Goal: Transaction & Acquisition: Download file/media

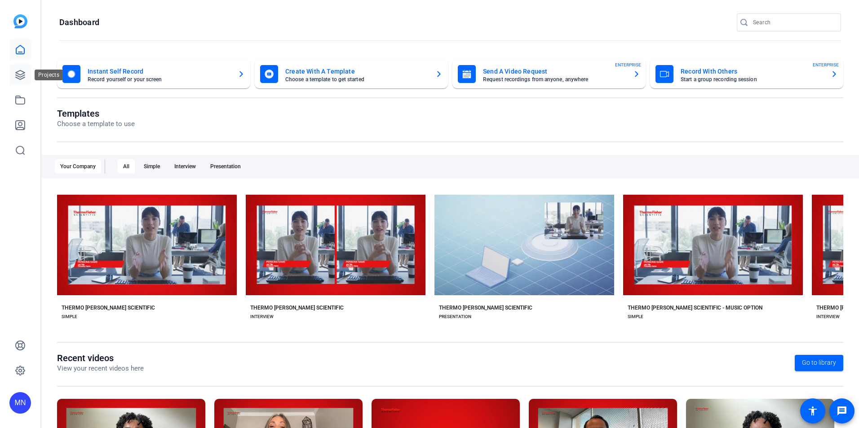
click at [27, 75] on link at bounding box center [20, 75] width 22 height 22
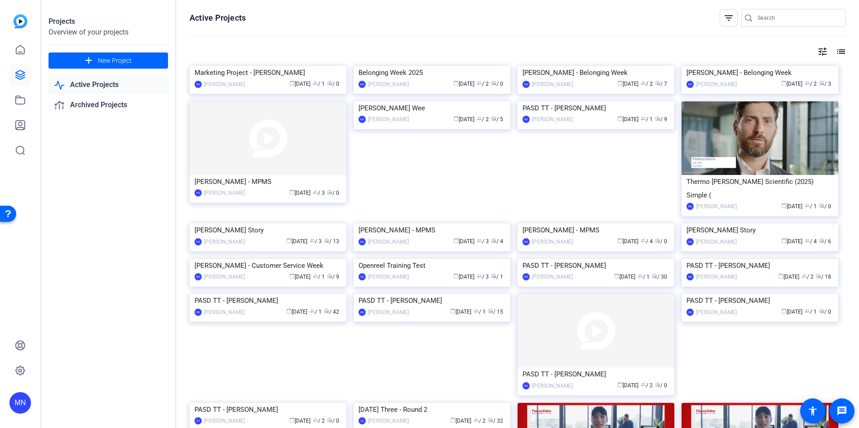
click at [452, 66] on img at bounding box center [431, 66] width 157 height 0
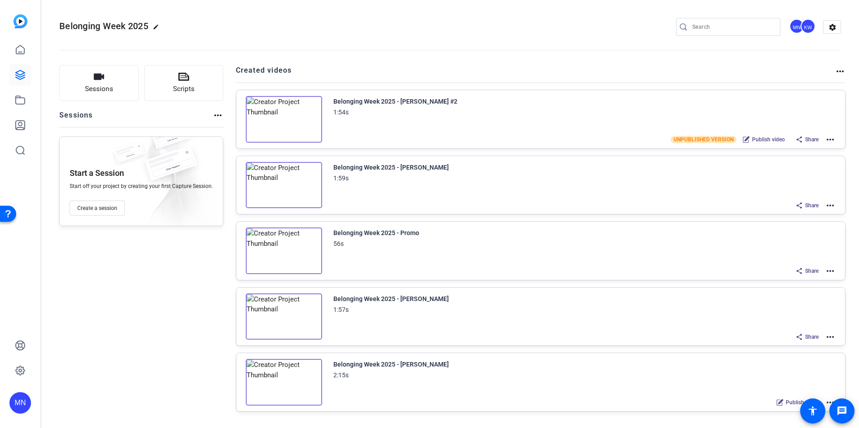
click at [315, 123] on img at bounding box center [284, 119] width 76 height 47
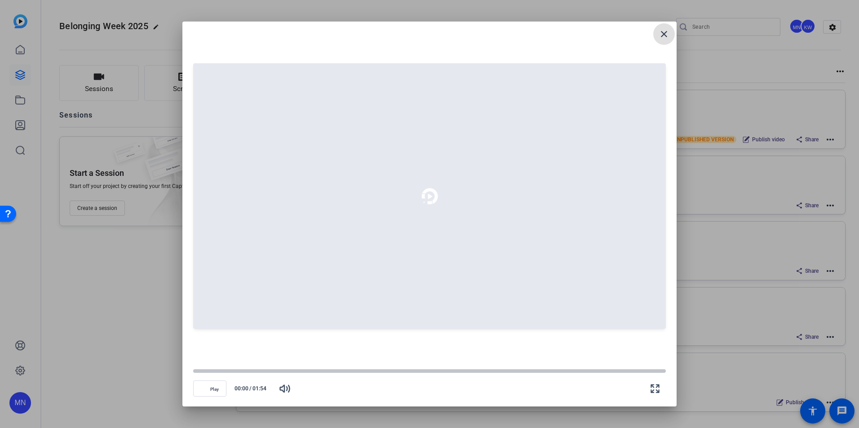
click at [668, 33] on mat-icon "close" at bounding box center [663, 34] width 11 height 11
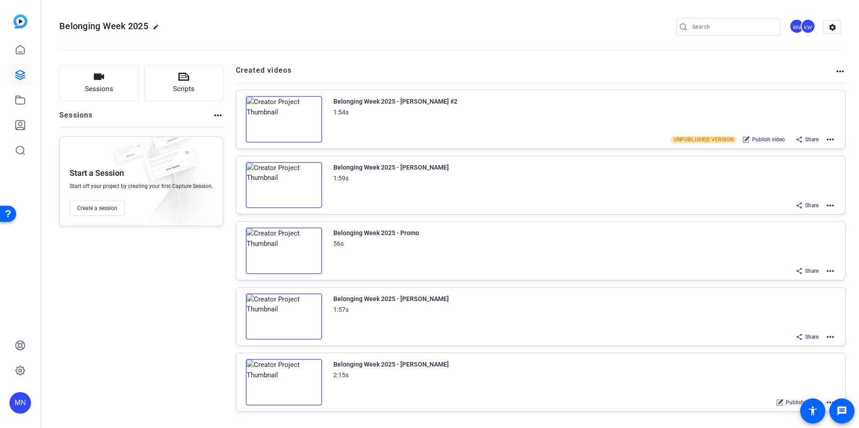
click at [829, 144] on mat-icon "more_horiz" at bounding box center [830, 139] width 11 height 11
click at [801, 150] on span "Edit in Creator" at bounding box center [792, 150] width 62 height 11
click at [827, 335] on mat-icon "more_horiz" at bounding box center [830, 337] width 11 height 11
click at [796, 348] on span "Edit in Creator" at bounding box center [792, 347] width 62 height 11
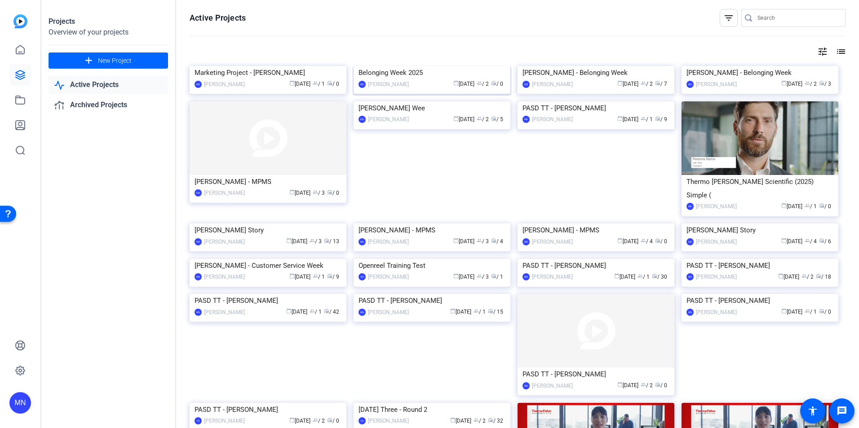
click at [405, 66] on img at bounding box center [431, 66] width 157 height 0
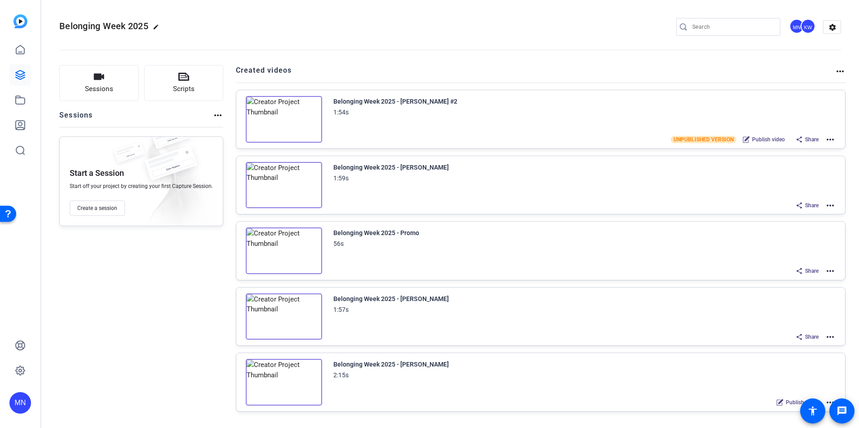
click at [829, 207] on mat-icon "more_horiz" at bounding box center [830, 205] width 11 height 11
click at [796, 212] on span "Edit in Creator" at bounding box center [792, 216] width 62 height 11
click at [829, 137] on mat-icon "more_horiz" at bounding box center [830, 139] width 11 height 11
click at [770, 153] on span "Edit in Creator" at bounding box center [792, 150] width 62 height 11
click at [828, 207] on mat-icon "more_horiz" at bounding box center [830, 205] width 11 height 11
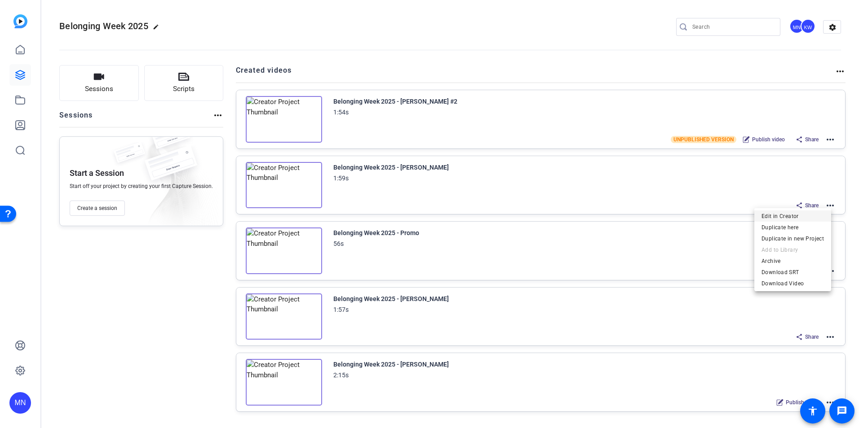
click at [789, 215] on span "Edit in Creator" at bounding box center [792, 216] width 62 height 11
click at [825, 270] on mat-icon "more_horiz" at bounding box center [830, 271] width 11 height 11
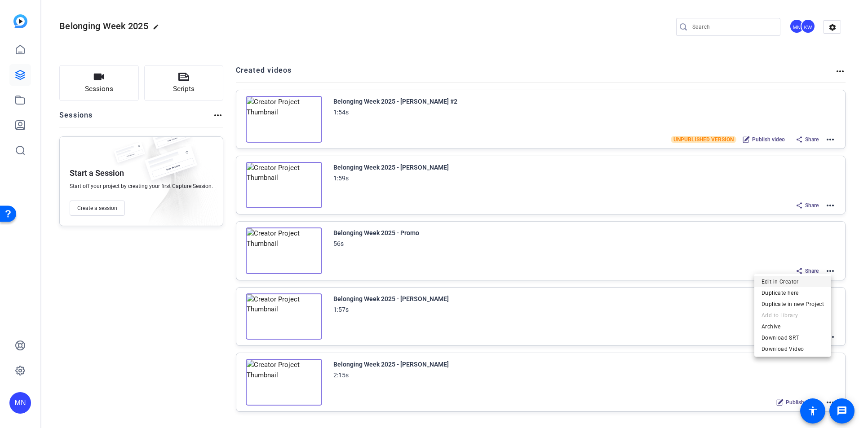
click at [780, 279] on span "Edit in Creator" at bounding box center [792, 282] width 62 height 11
click at [825, 141] on mat-icon "more_horiz" at bounding box center [830, 139] width 11 height 11
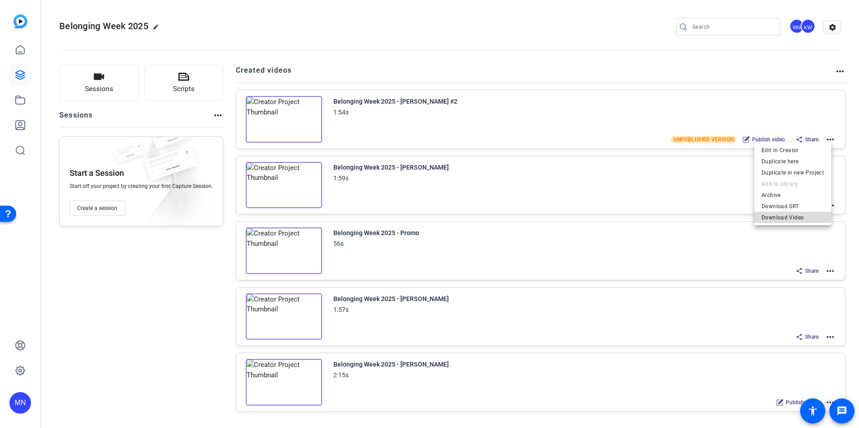
click at [780, 215] on span "Download Video" at bounding box center [792, 217] width 62 height 11
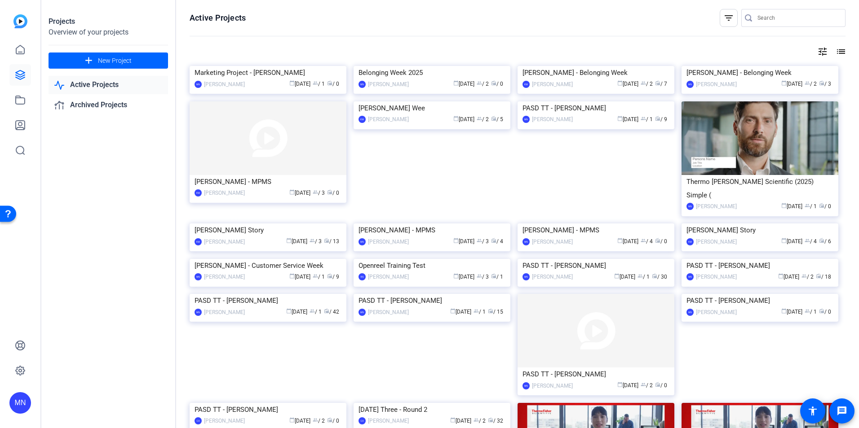
click at [461, 66] on img at bounding box center [431, 66] width 157 height 0
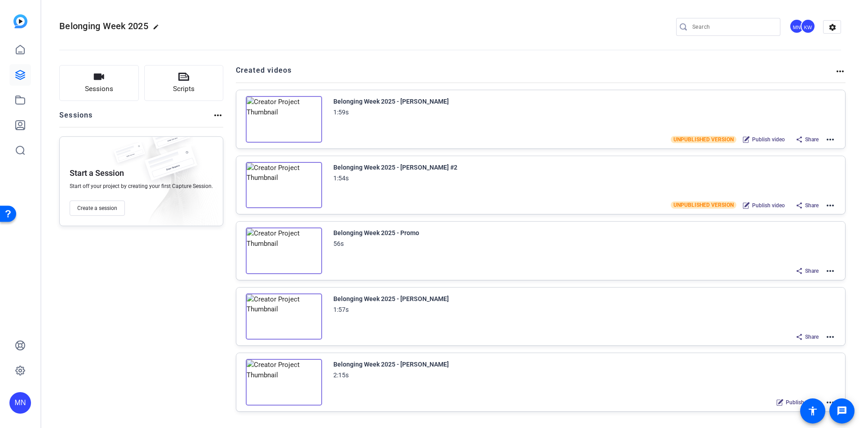
scroll to position [45, 0]
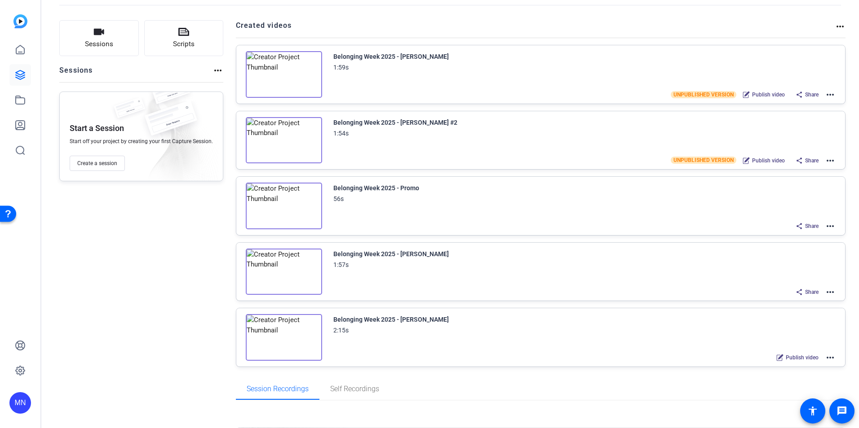
click at [825, 291] on mat-icon "more_horiz" at bounding box center [830, 292] width 11 height 11
click at [786, 299] on span "Edit in Creator" at bounding box center [792, 302] width 62 height 11
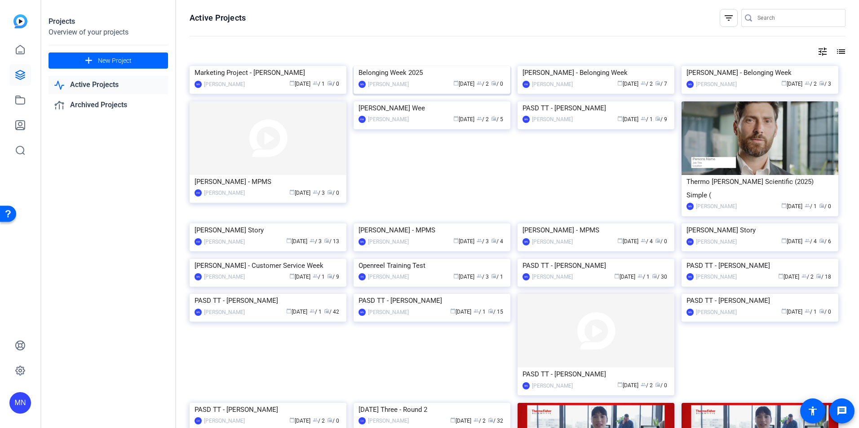
click at [396, 66] on img at bounding box center [431, 66] width 157 height 0
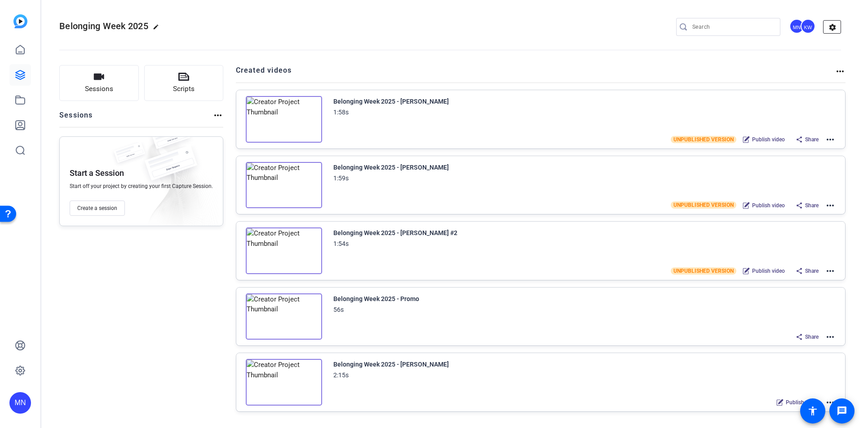
click at [827, 28] on mat-icon "settings" at bounding box center [832, 27] width 18 height 13
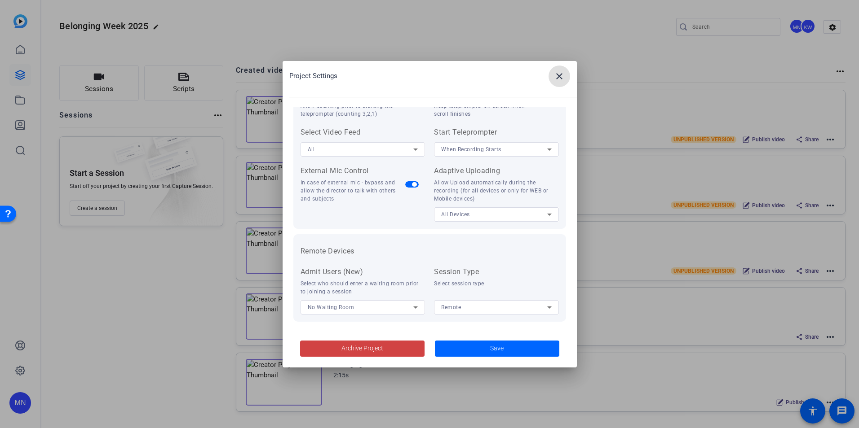
scroll to position [185, 0]
click at [558, 73] on mat-icon "close" at bounding box center [559, 76] width 11 height 11
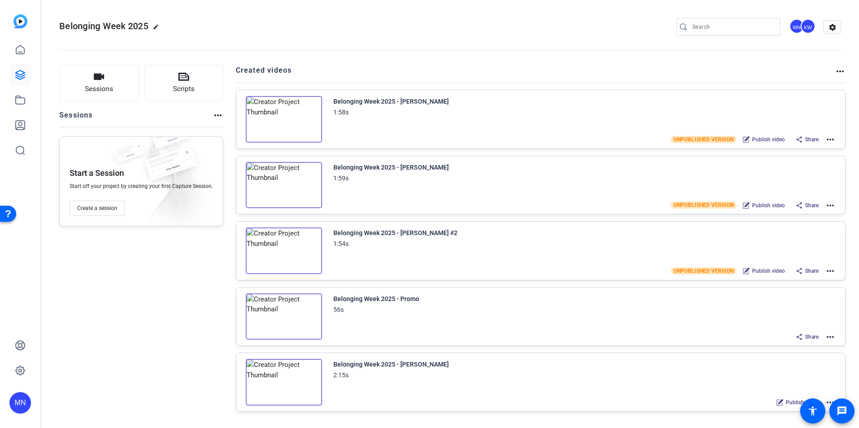
click at [811, 141] on span "Share" at bounding box center [811, 139] width 13 height 7
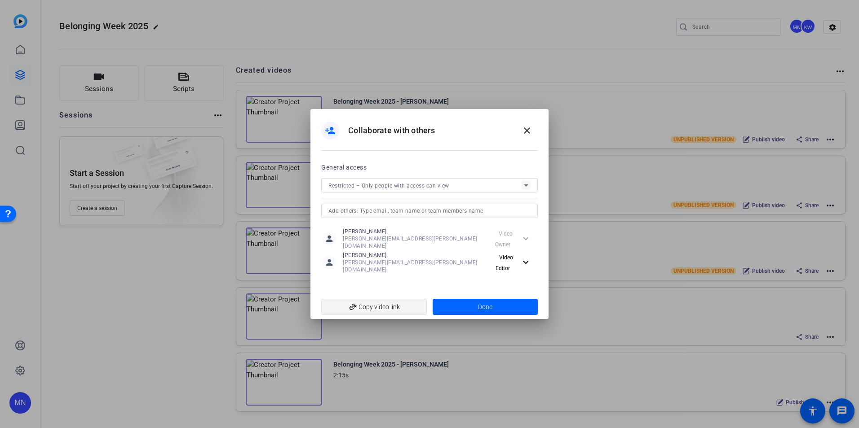
click at [378, 301] on span "add_link Copy video link" at bounding box center [373, 307] width 91 height 17
click at [536, 133] on span at bounding box center [527, 131] width 22 height 22
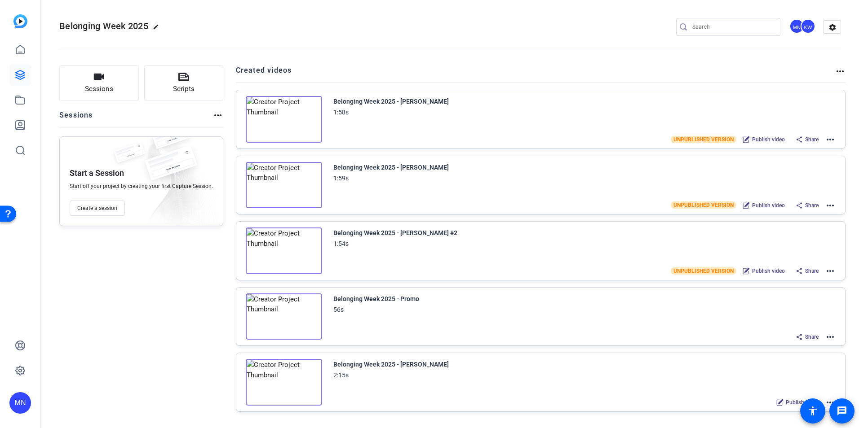
click at [809, 137] on span "Share" at bounding box center [811, 139] width 13 height 7
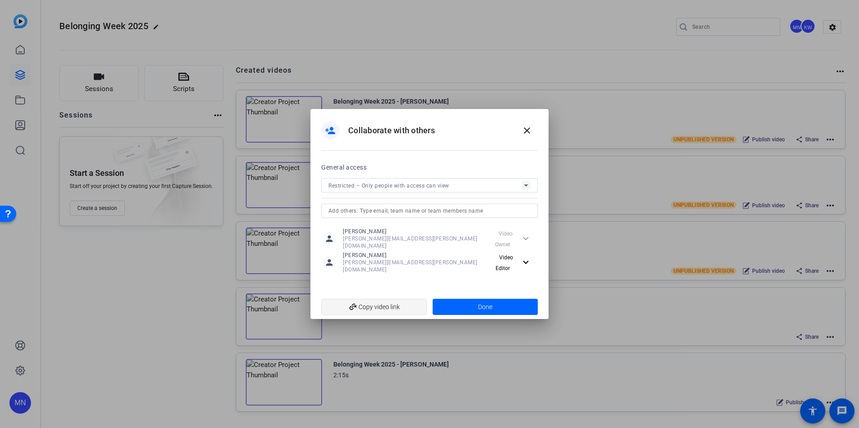
click at [375, 301] on span "add_link Copy video link" at bounding box center [373, 307] width 91 height 17
click at [524, 136] on mat-icon "close" at bounding box center [526, 130] width 11 height 11
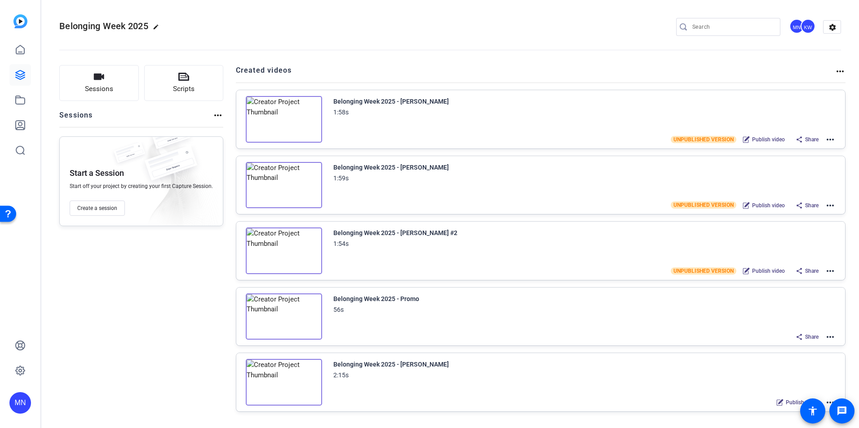
click at [813, 208] on span "Share" at bounding box center [811, 205] width 13 height 7
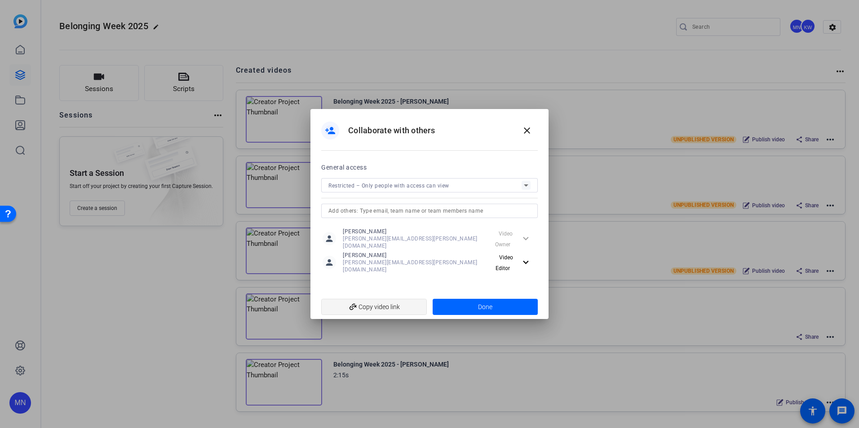
click at [379, 304] on span "add_link Copy video link" at bounding box center [373, 307] width 91 height 17
click at [528, 136] on mat-icon "close" at bounding box center [526, 130] width 11 height 11
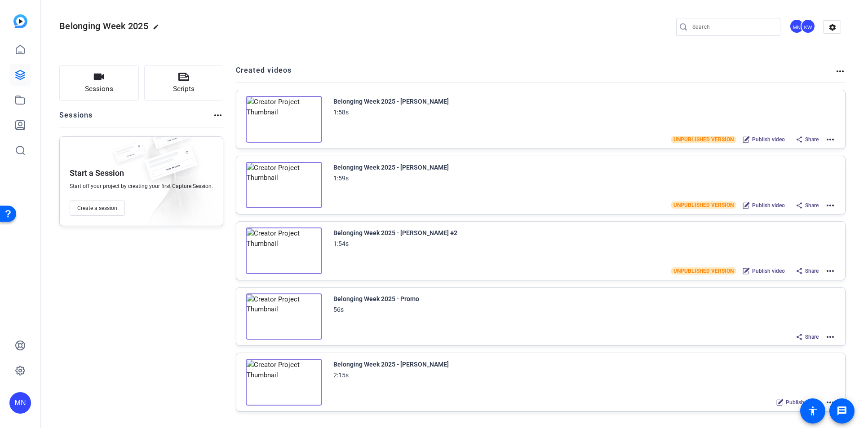
click at [806, 271] on span "Share" at bounding box center [811, 271] width 13 height 7
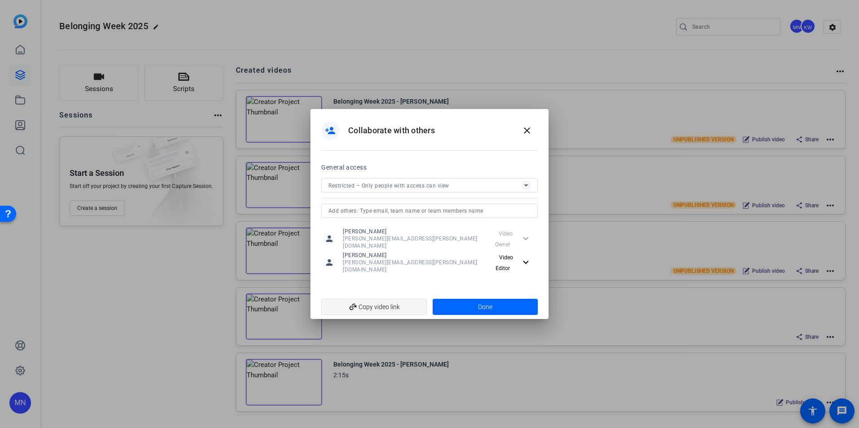
click at [362, 304] on span "add_link Copy video link" at bounding box center [373, 307] width 91 height 17
click at [527, 136] on mat-icon "close" at bounding box center [526, 130] width 11 height 11
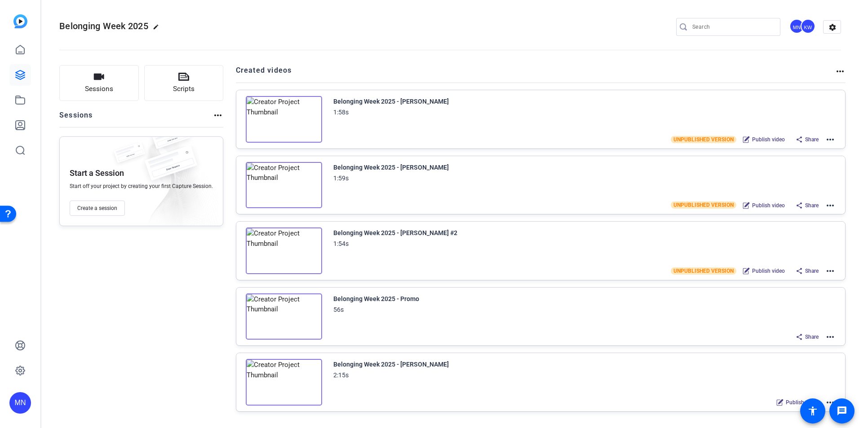
click at [798, 335] on icon at bounding box center [798, 337] width 7 height 7
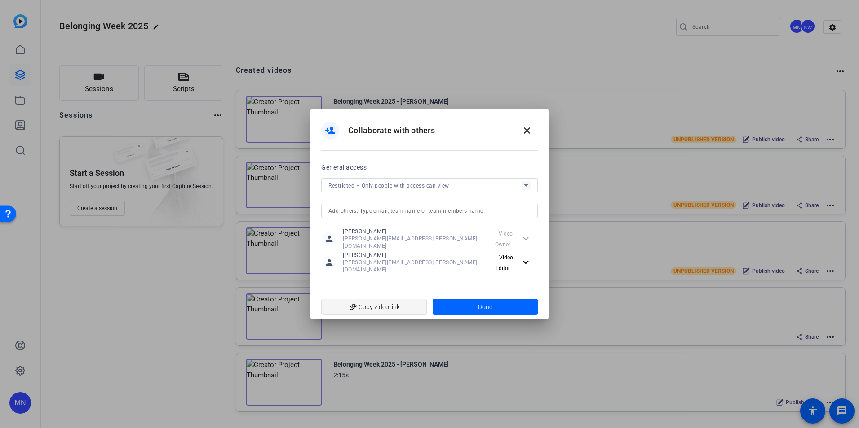
click at [378, 303] on span "add_link Copy video link" at bounding box center [373, 307] width 91 height 17
click at [533, 132] on span at bounding box center [527, 131] width 22 height 22
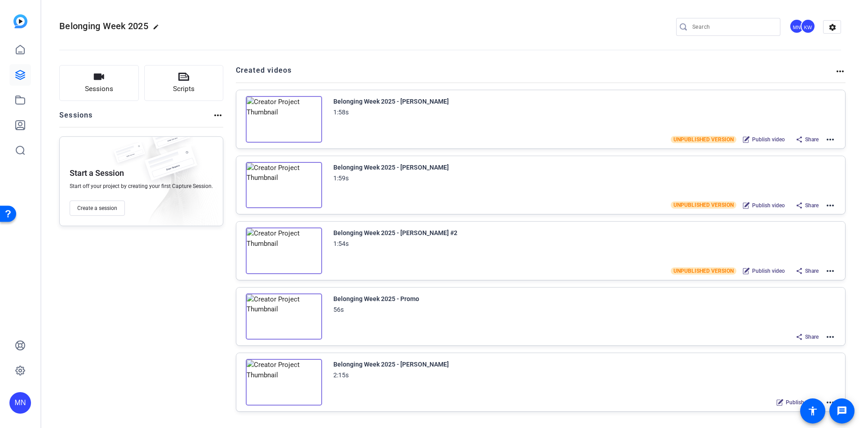
click at [301, 243] on img at bounding box center [284, 251] width 76 height 47
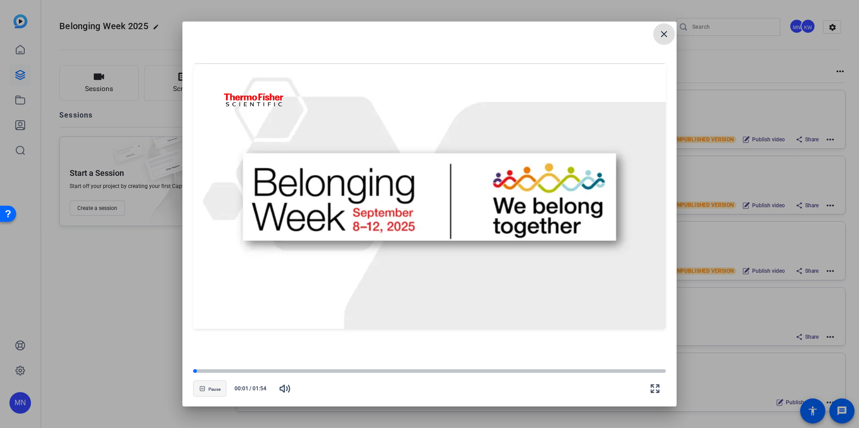
click at [197, 388] on span "button" at bounding box center [210, 389] width 32 height 22
click at [206, 392] on span "button" at bounding box center [210, 389] width 32 height 22
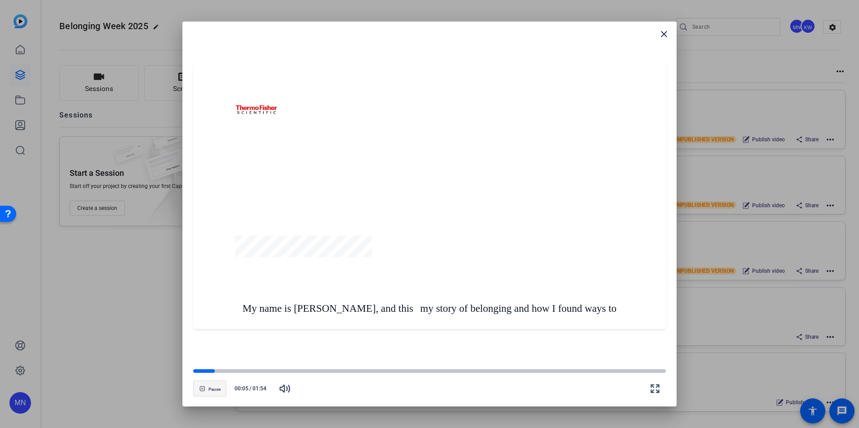
click at [206, 392] on span "button" at bounding box center [210, 389] width 32 height 22
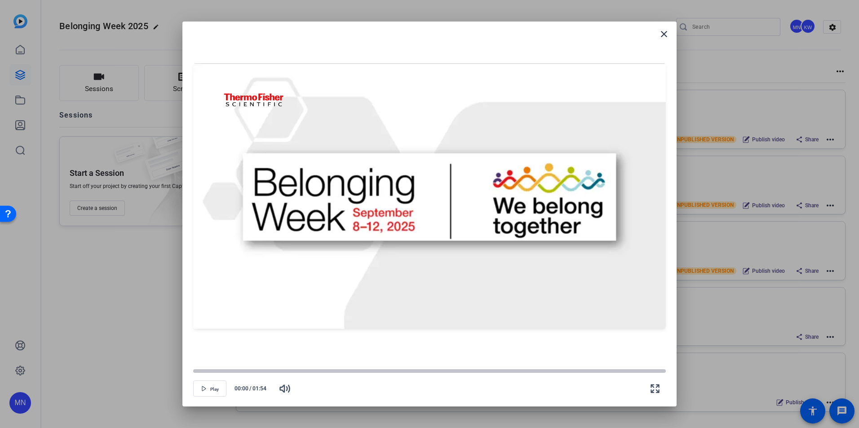
drag, startPoint x: 216, startPoint y: 369, endPoint x: 183, endPoint y: 376, distance: 33.0
click at [183, 376] on openreel-creator-preview-popup "close Play 00:00 / 01:54" at bounding box center [429, 215] width 494 height 386
click at [209, 385] on span "button" at bounding box center [210, 389] width 32 height 22
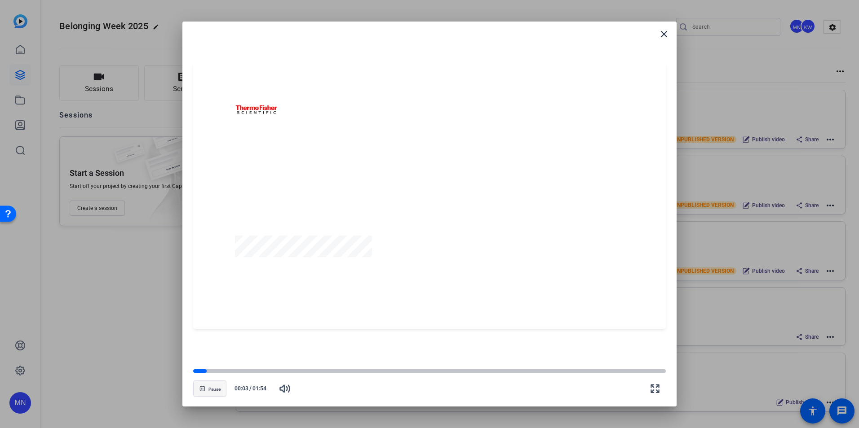
click at [209, 385] on span "button" at bounding box center [210, 389] width 32 height 22
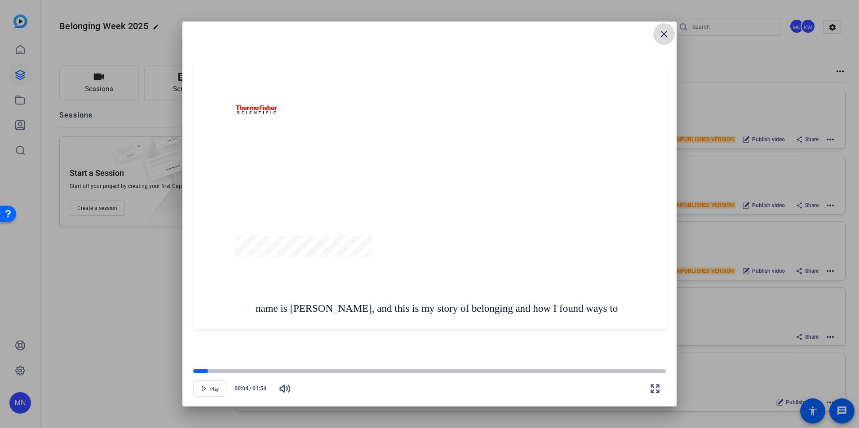
click at [666, 30] on mat-icon "close" at bounding box center [663, 34] width 11 height 11
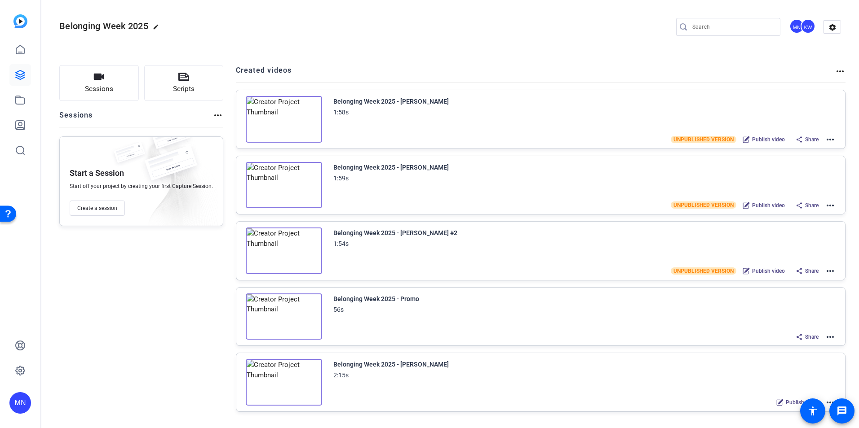
click at [287, 125] on img at bounding box center [284, 119] width 76 height 47
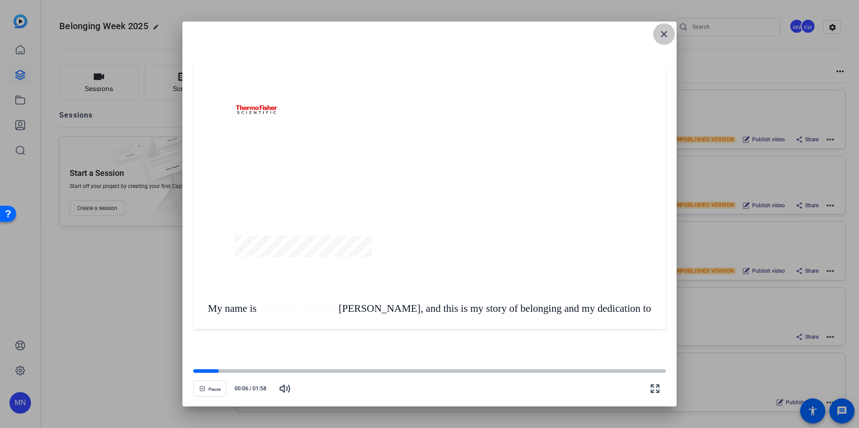
click at [662, 40] on span at bounding box center [664, 34] width 22 height 22
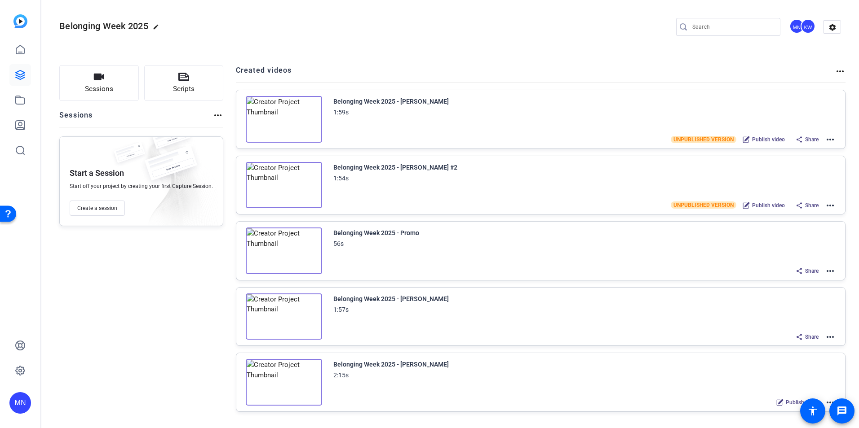
scroll to position [45, 0]
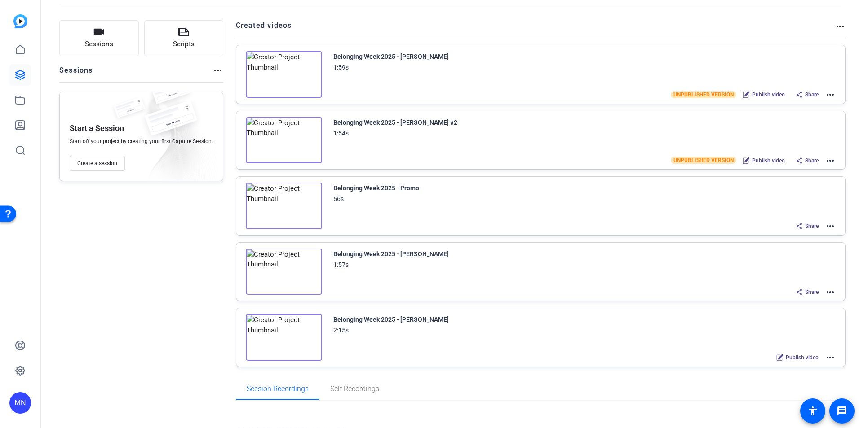
click at [826, 159] on mat-icon "more_horiz" at bounding box center [830, 160] width 11 height 11
click at [0, 0] on span "Edit in Creator" at bounding box center [0, 0] width 0 height 0
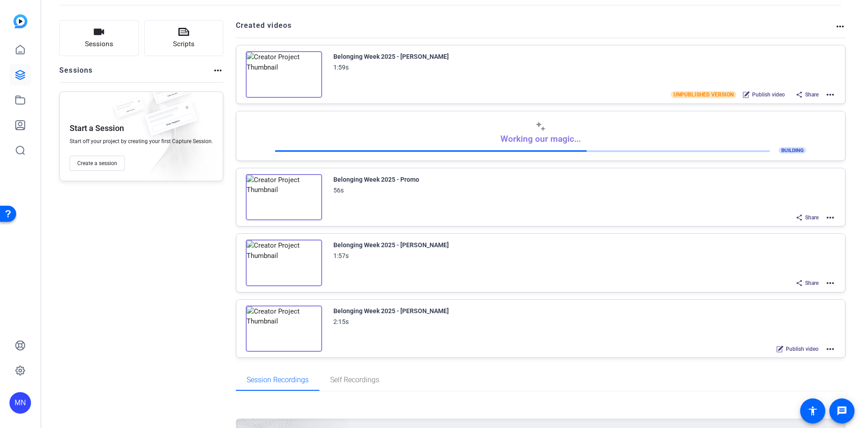
click at [825, 284] on mat-icon "more_horiz" at bounding box center [830, 283] width 11 height 11
click at [397, 243] on div at bounding box center [429, 214] width 859 height 428
click at [313, 252] on img at bounding box center [284, 263] width 76 height 47
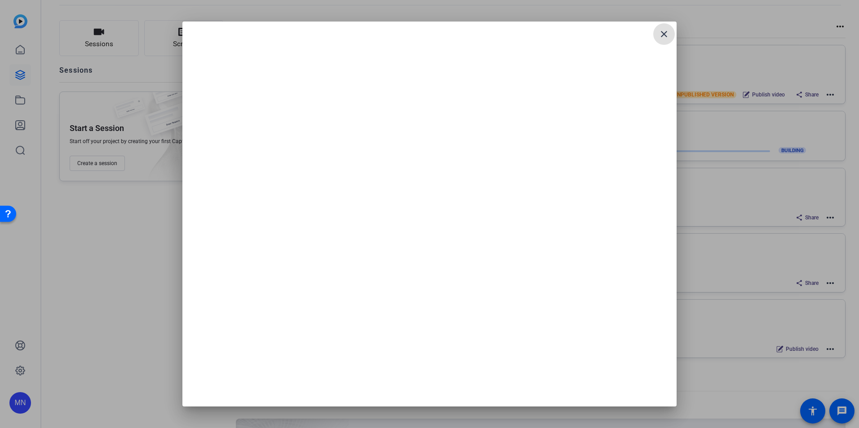
click at [0, 0] on mat-icon "close" at bounding box center [0, 0] width 0 height 0
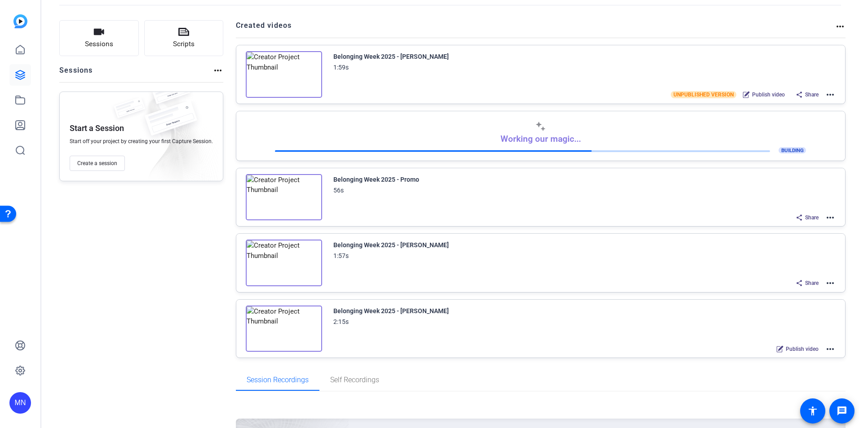
click at [825, 284] on mat-icon "more_horiz" at bounding box center [830, 283] width 11 height 11
click at [795, 292] on span "Edit in Creator" at bounding box center [792, 294] width 62 height 11
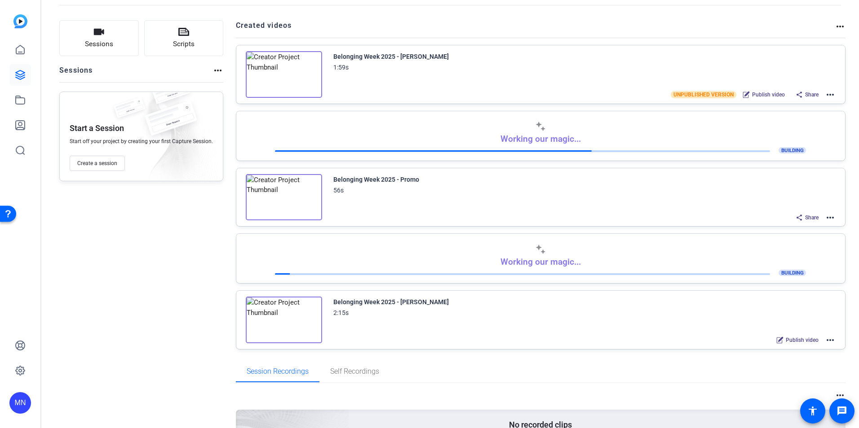
click at [829, 93] on mat-icon "more_horiz" at bounding box center [830, 94] width 11 height 11
click at [799, 101] on span "Edit in Creator" at bounding box center [792, 105] width 62 height 11
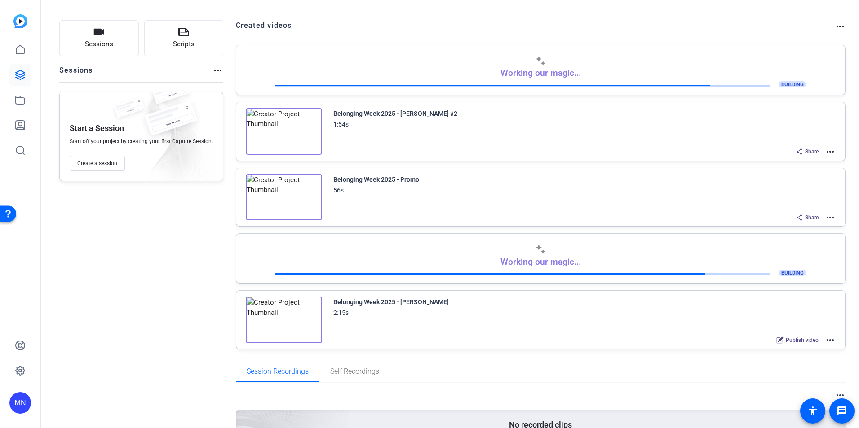
click at [828, 152] on mat-icon "more_horiz" at bounding box center [830, 151] width 11 height 11
click at [272, 133] on div at bounding box center [429, 214] width 859 height 428
click at [277, 131] on img at bounding box center [284, 131] width 76 height 47
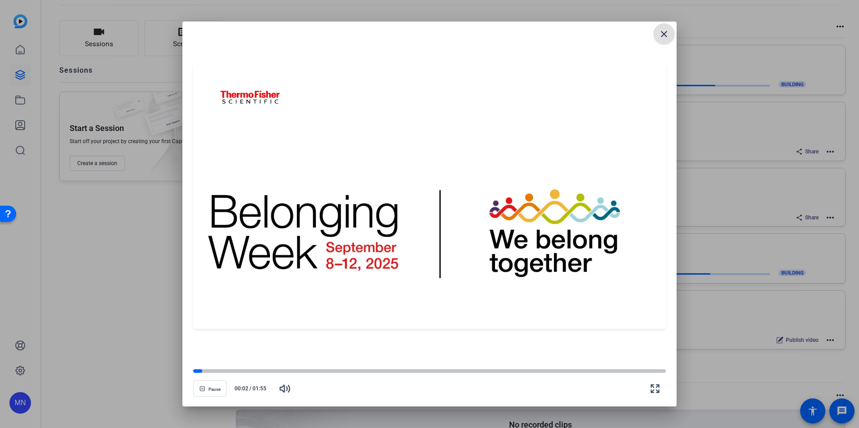
click at [669, 35] on mat-icon "close" at bounding box center [663, 34] width 11 height 11
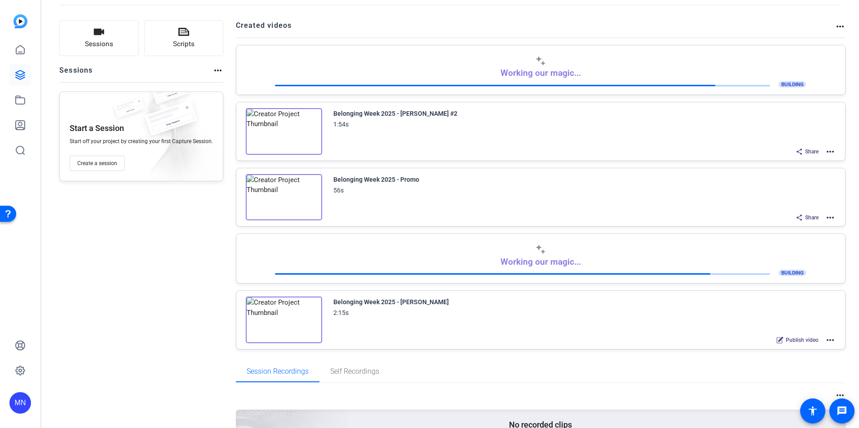
click at [827, 151] on mat-icon "more_horiz" at bounding box center [830, 151] width 11 height 11
click at [801, 232] on span "Download Video" at bounding box center [792, 230] width 62 height 11
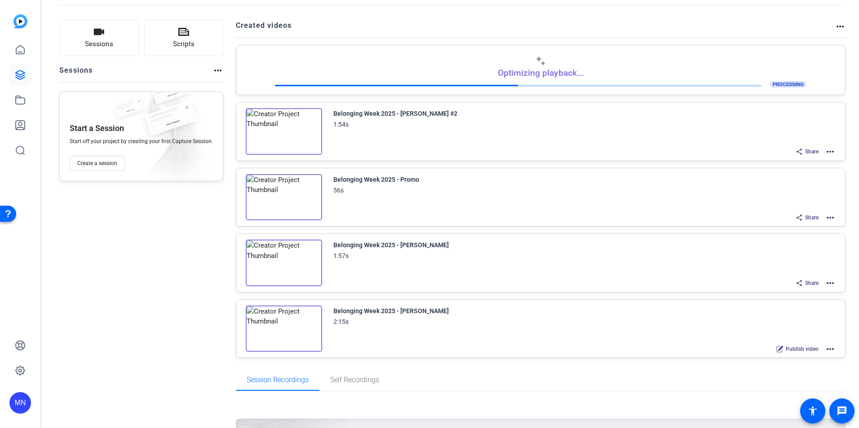
click at [825, 283] on mat-icon "more_horiz" at bounding box center [830, 283] width 11 height 11
click at [792, 359] on span "Download Video" at bounding box center [792, 361] width 62 height 11
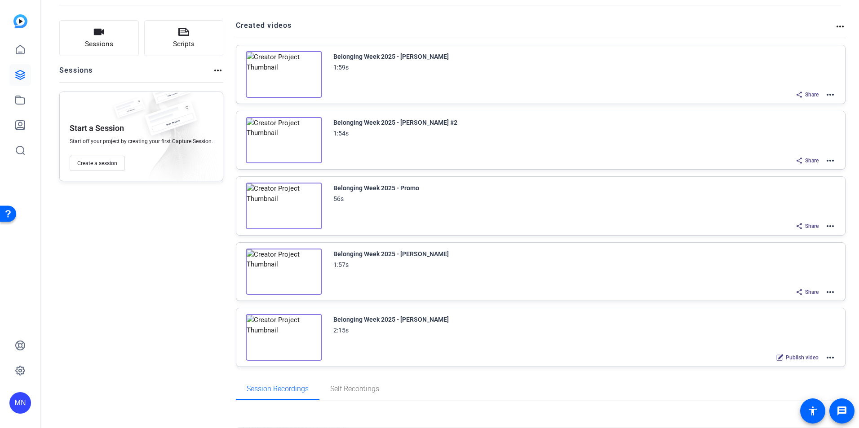
click at [827, 95] on mat-icon "more_horiz" at bounding box center [830, 94] width 11 height 11
click at [793, 170] on span "Download Video" at bounding box center [792, 173] width 62 height 11
